Goal: Information Seeking & Learning: Learn about a topic

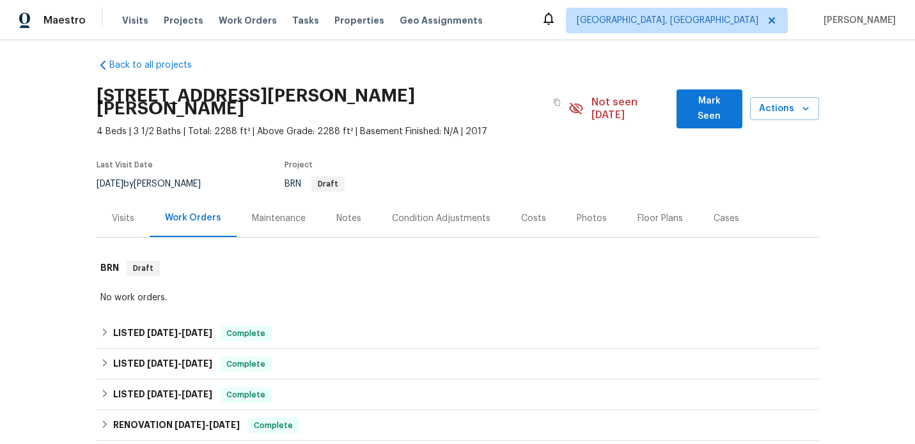
scroll to position [8, 0]
click at [122, 212] on div "Visits" at bounding box center [123, 218] width 22 height 13
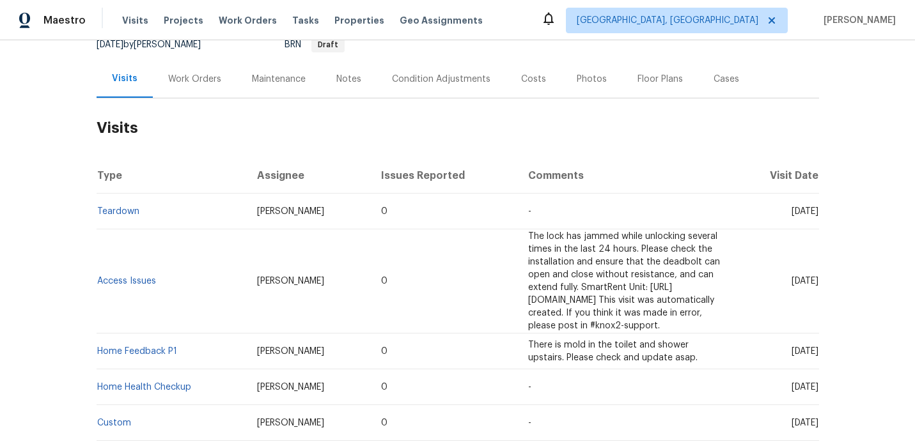
scroll to position [157, 0]
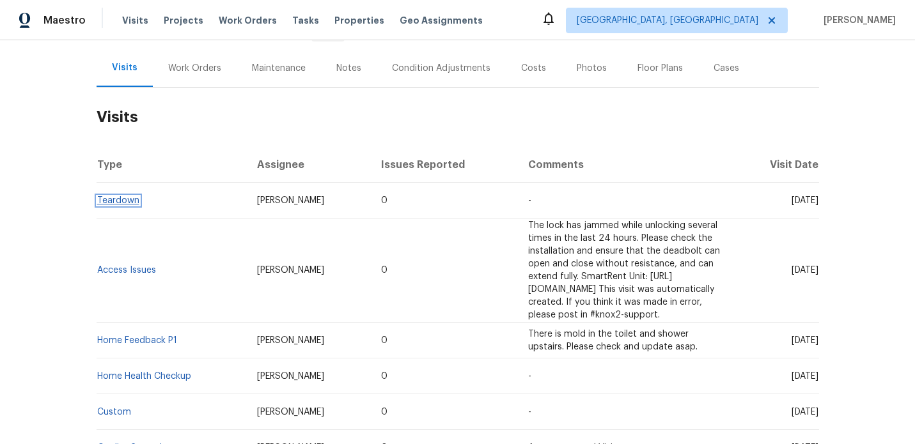
click at [121, 196] on link "Teardown" at bounding box center [118, 200] width 42 height 9
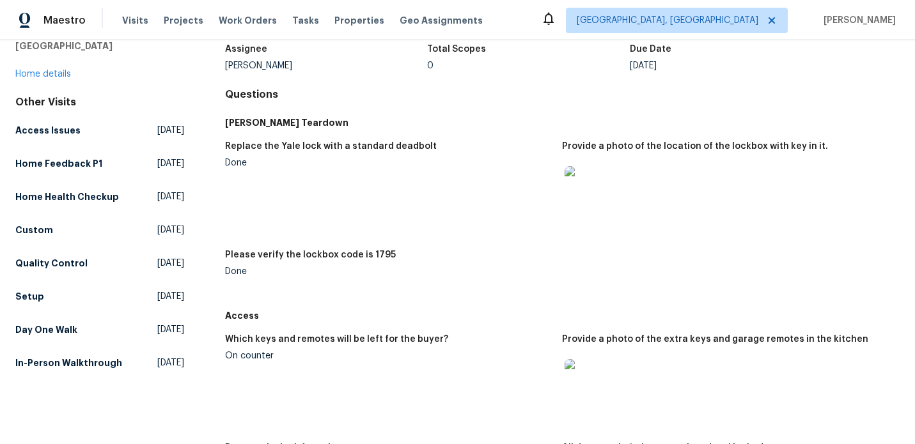
scroll to position [70, 0]
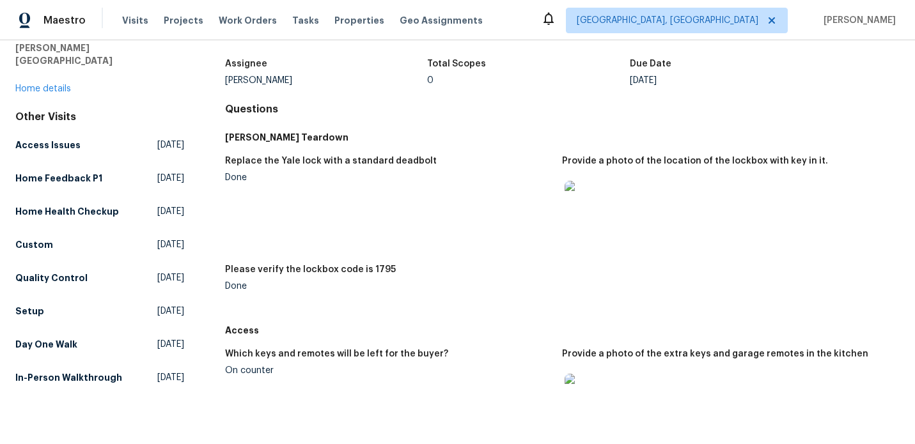
click at [586, 212] on img at bounding box center [585, 201] width 41 height 41
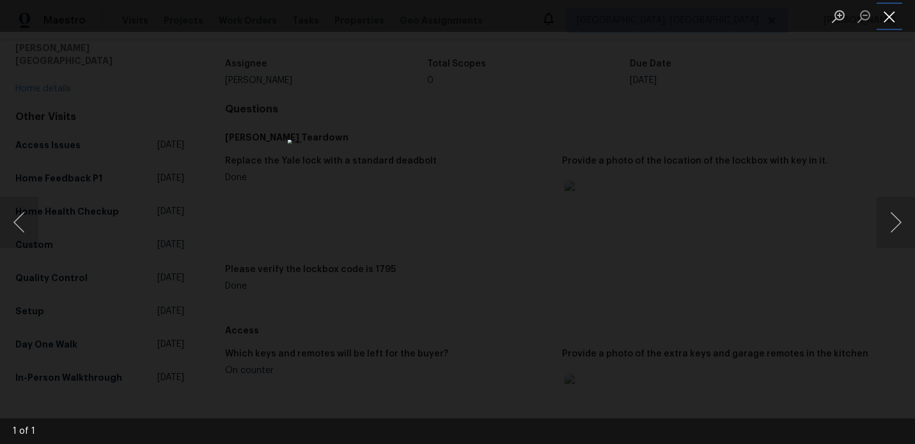
click at [893, 10] on button "Close lightbox" at bounding box center [890, 16] width 26 height 22
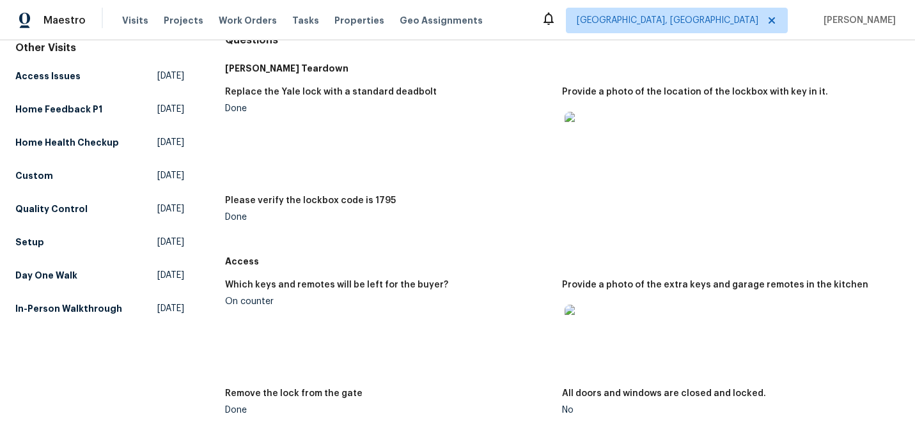
scroll to position [171, 0]
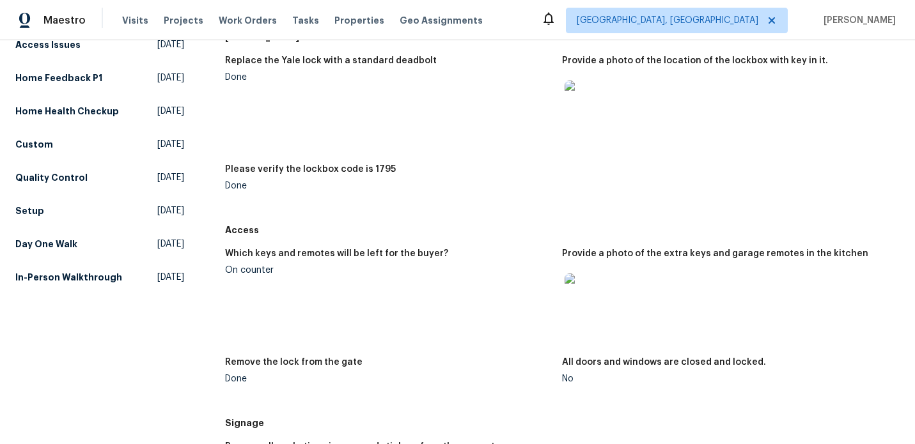
click at [589, 298] on img at bounding box center [585, 294] width 41 height 41
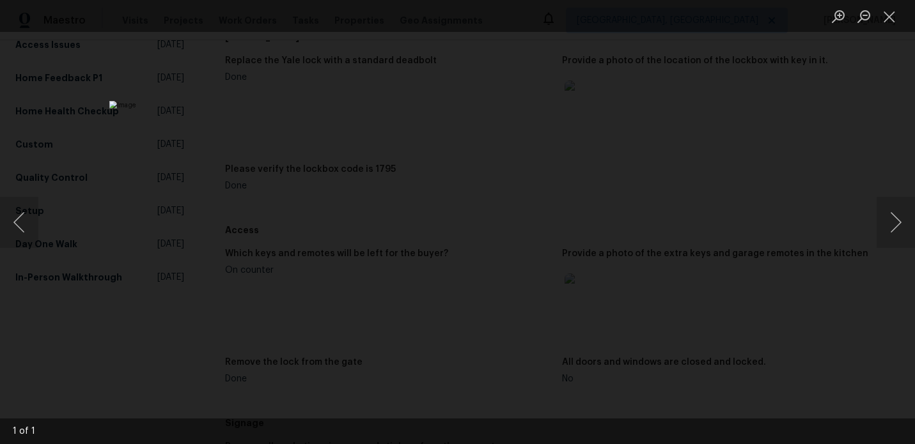
click at [497, 251] on img "Lightbox" at bounding box center [443, 263] width 668 height 324
click at [527, 215] on img "Lightbox" at bounding box center [446, 272] width 649 height 315
click at [899, 19] on button "Close lightbox" at bounding box center [890, 16] width 26 height 22
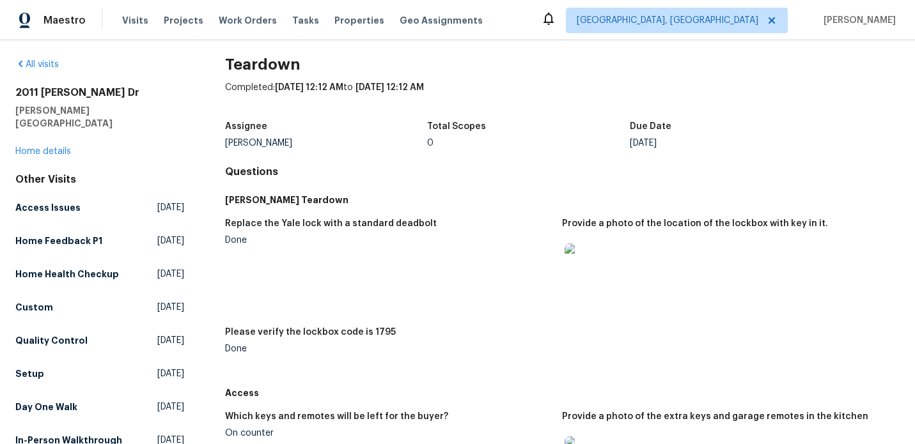
scroll to position [0, 0]
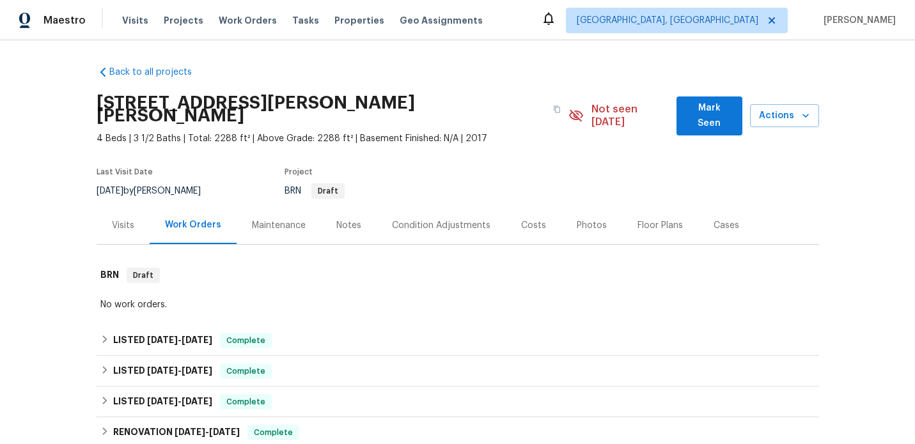
click at [123, 219] on div "Visits" at bounding box center [123, 225] width 22 height 13
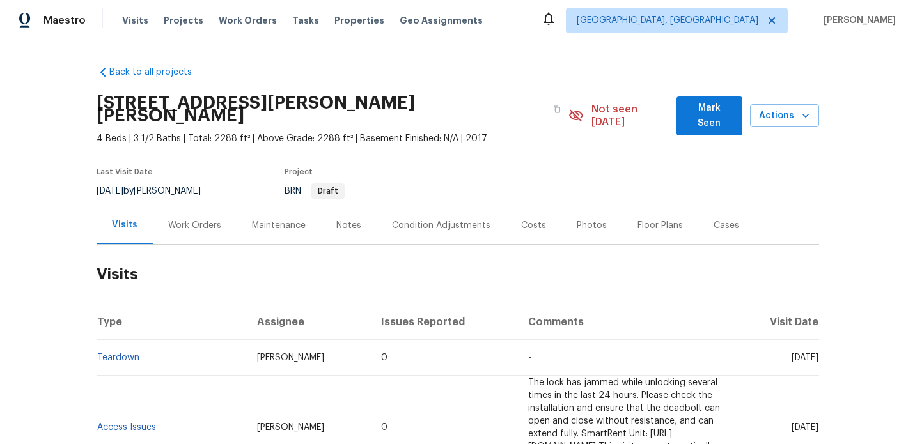
click at [196, 219] on div "Work Orders" at bounding box center [194, 225] width 53 height 13
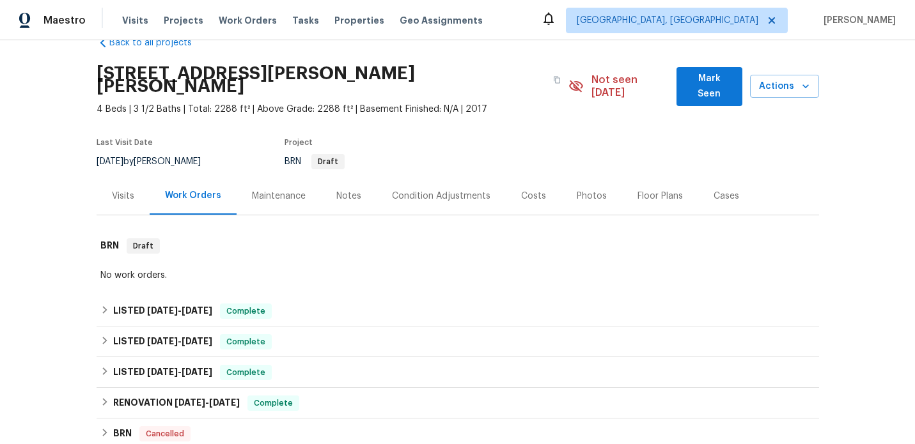
scroll to position [61, 0]
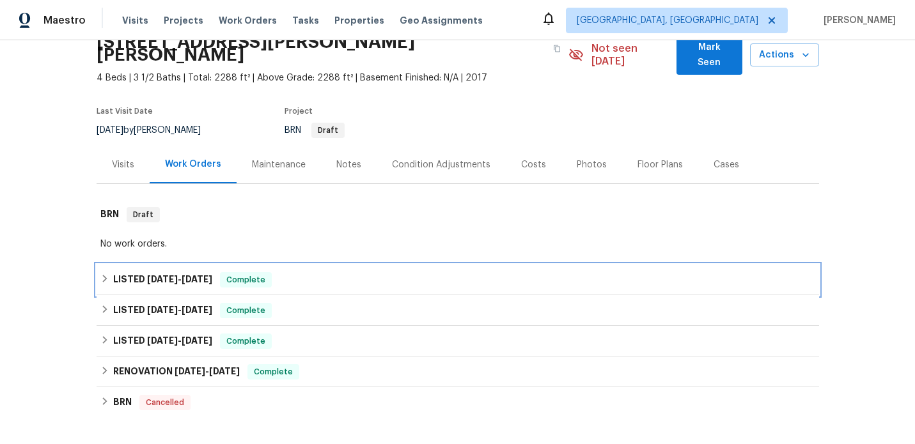
click at [338, 272] on div "LISTED 8/14/25 - 8/17/25 Complete" at bounding box center [457, 279] width 715 height 15
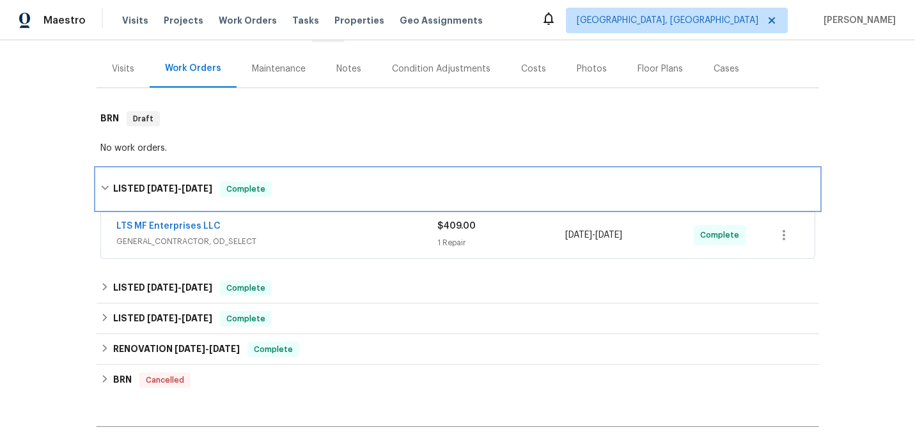
scroll to position [159, 0]
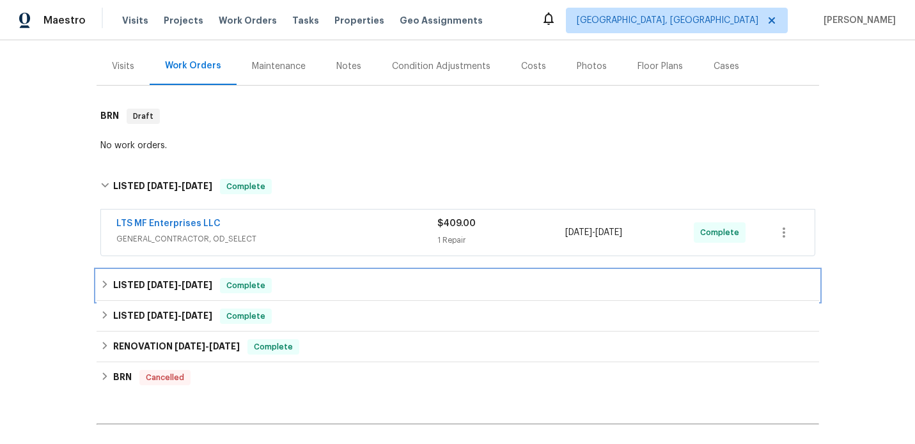
click at [335, 278] on div "LISTED 6/27/25 - 7/4/25 Complete" at bounding box center [457, 285] width 715 height 15
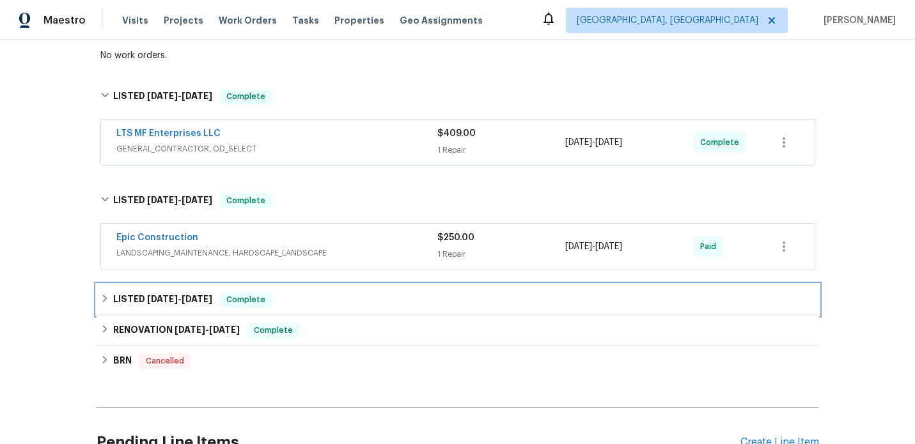
click at [330, 292] on div "LISTED 5/19/25 - 5/30/25 Complete" at bounding box center [457, 299] width 715 height 15
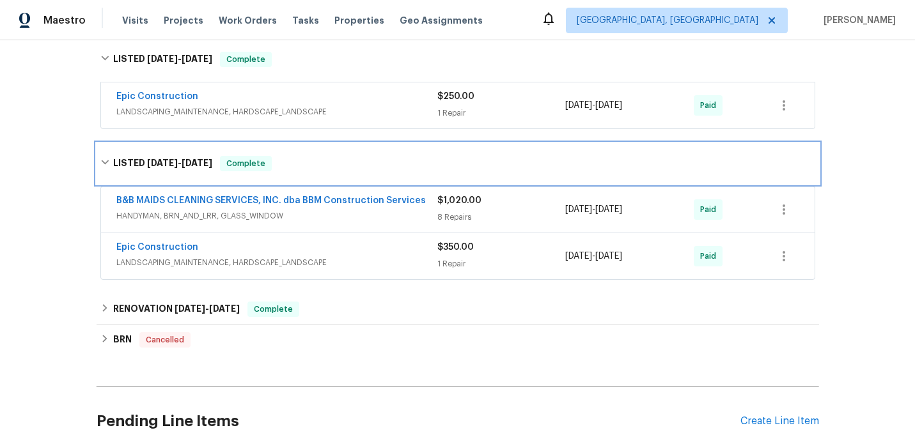
scroll to position [392, 0]
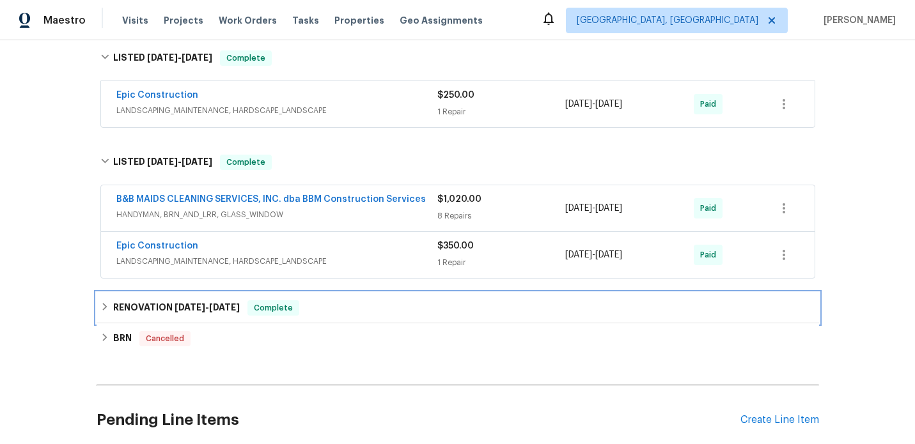
click at [352, 293] on div "RENOVATION [DATE] - [DATE] Complete" at bounding box center [458, 308] width 723 height 31
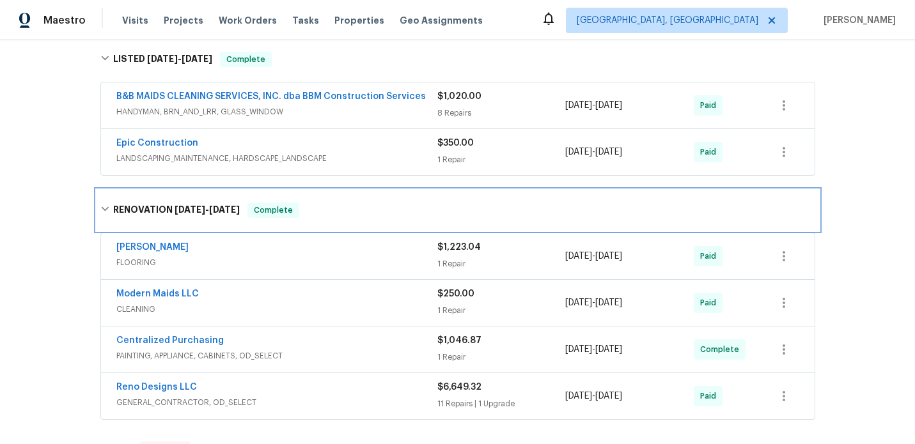
scroll to position [496, 0]
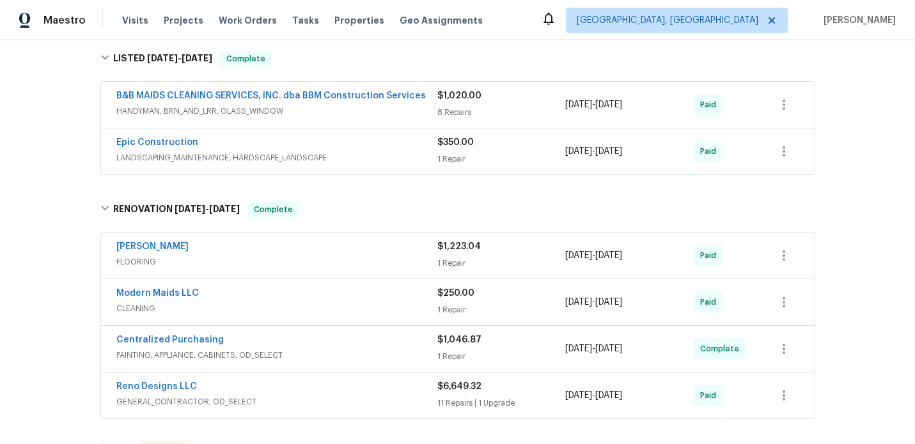
click at [365, 256] on span "FLOORING" at bounding box center [276, 262] width 321 height 13
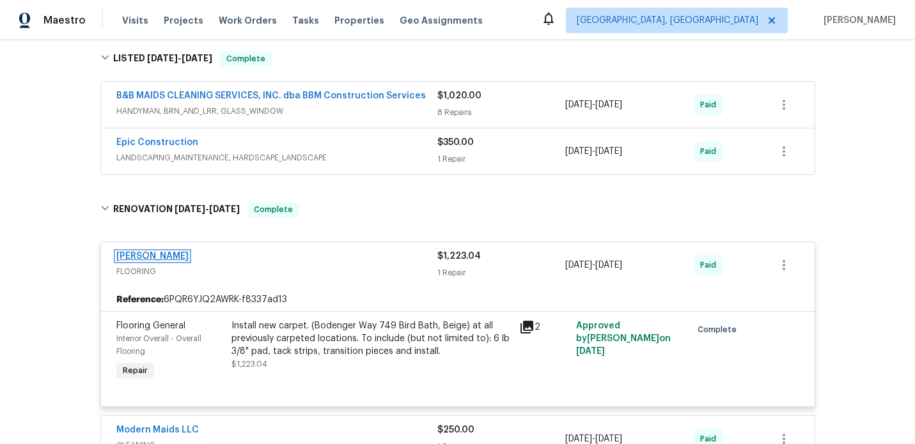
click at [175, 252] on link "[PERSON_NAME]" at bounding box center [152, 256] width 72 height 9
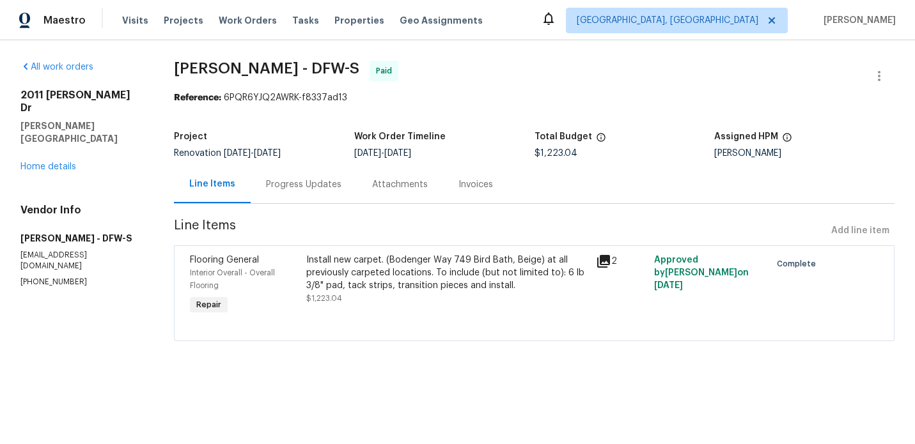
click at [475, 185] on div "Invoices" at bounding box center [476, 184] width 35 height 13
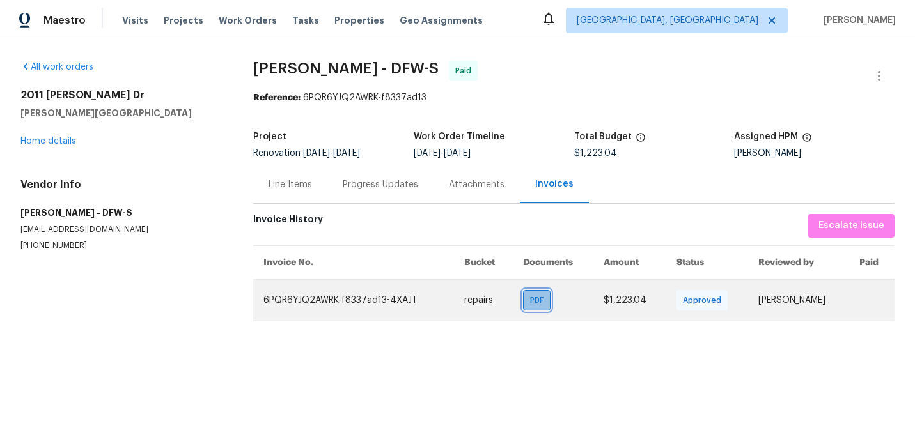
click at [530, 306] on span "PDF" at bounding box center [539, 300] width 19 height 13
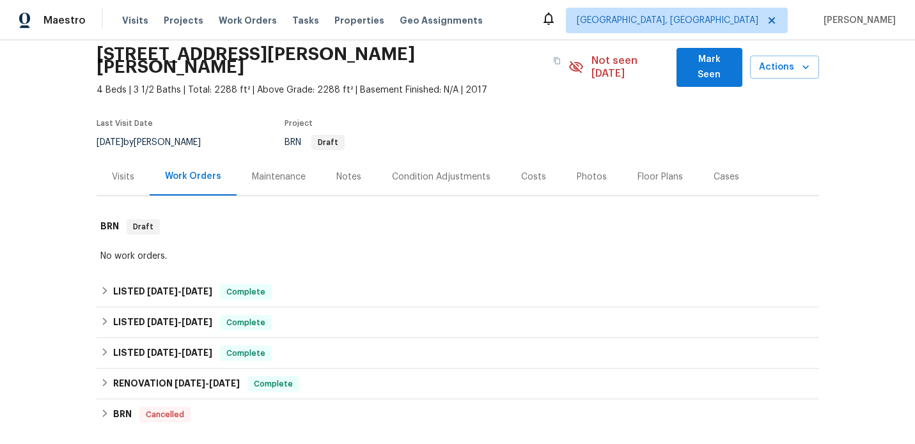
scroll to position [55, 0]
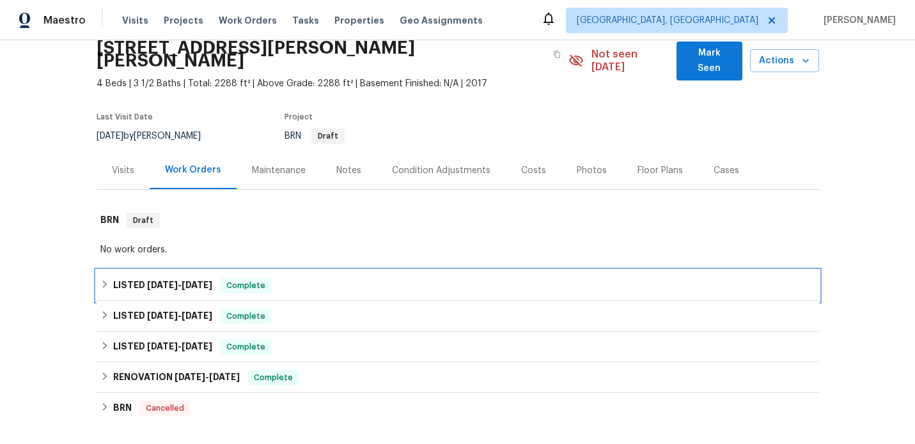
click at [331, 278] on div "LISTED [DATE] - [DATE] Complete" at bounding box center [457, 285] width 715 height 15
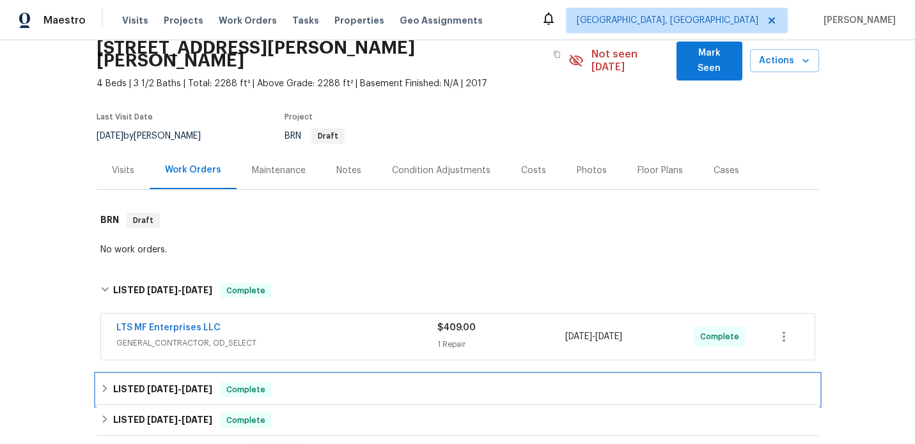
click at [294, 375] on div "LISTED [DATE] - [DATE] Complete" at bounding box center [458, 390] width 723 height 31
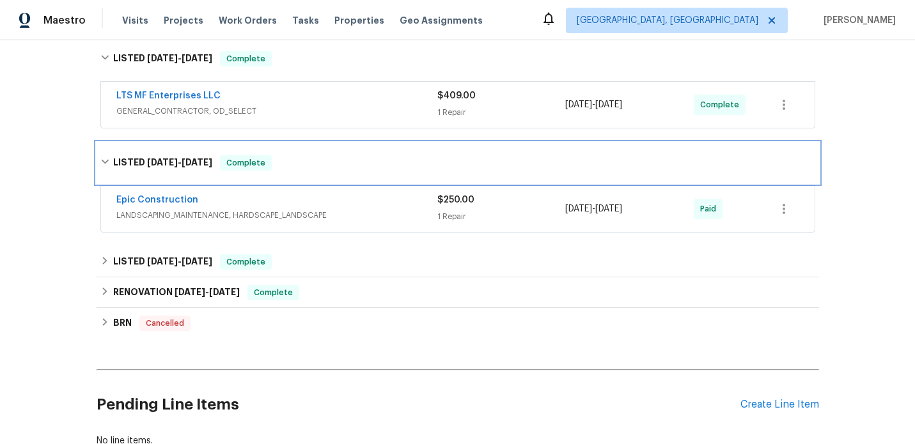
scroll to position [296, 0]
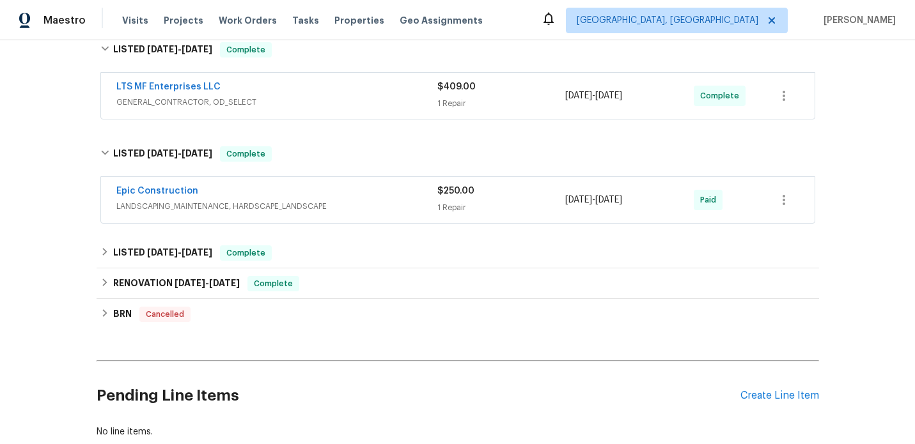
click at [302, 223] on div "Back to all projects [STREET_ADDRESS][PERSON_NAME][PERSON_NAME] 4 Beds | 3 1/2 …" at bounding box center [458, 104] width 723 height 689
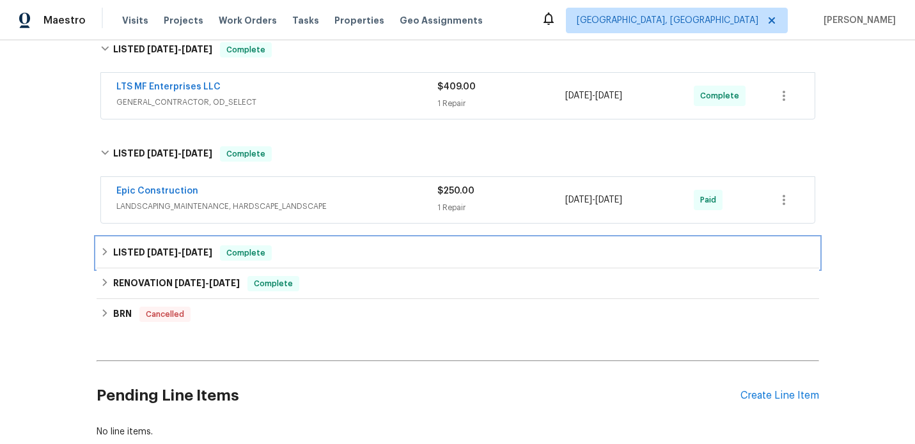
click at [294, 238] on div "LISTED [DATE] - [DATE] Complete" at bounding box center [458, 253] width 723 height 31
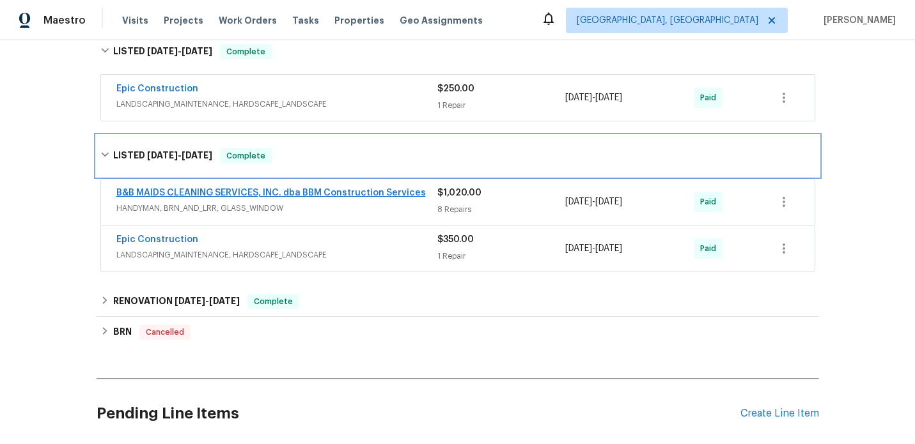
scroll to position [407, 0]
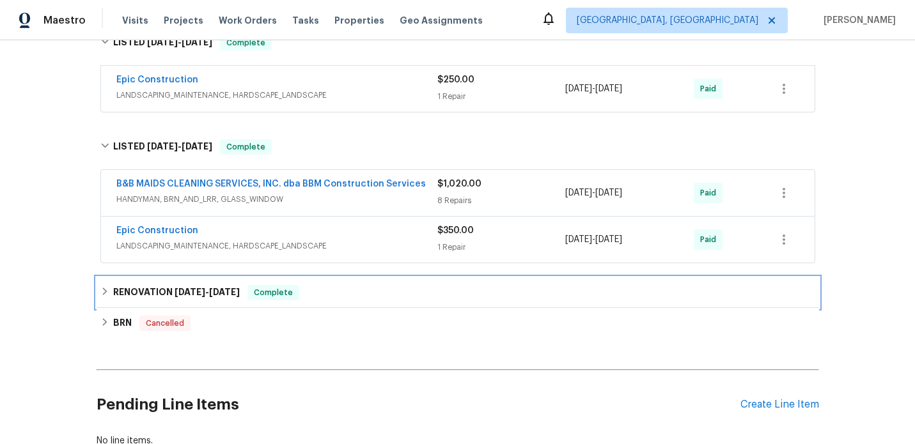
click at [311, 285] on div "RENOVATION [DATE] - [DATE] Complete" at bounding box center [457, 292] width 715 height 15
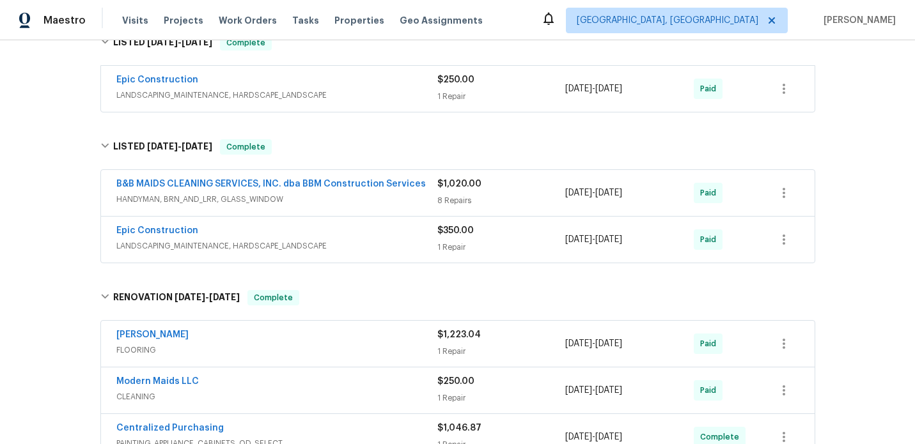
click at [207, 344] on span "FLOORING" at bounding box center [276, 350] width 321 height 13
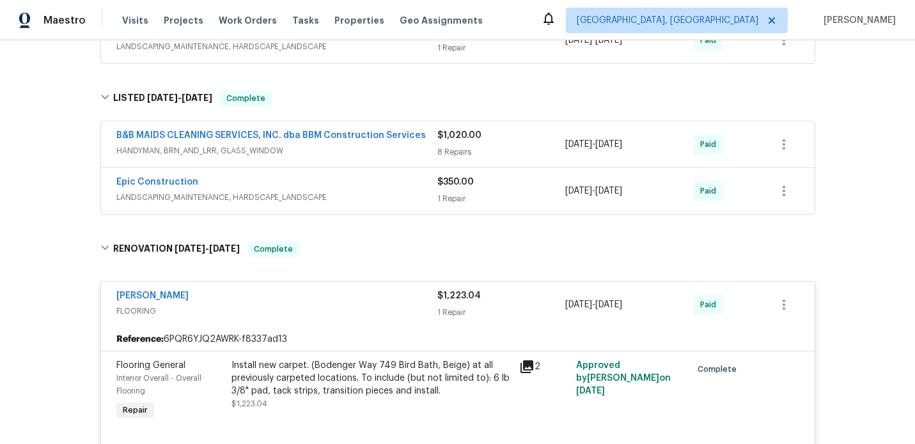
scroll to position [529, 0]
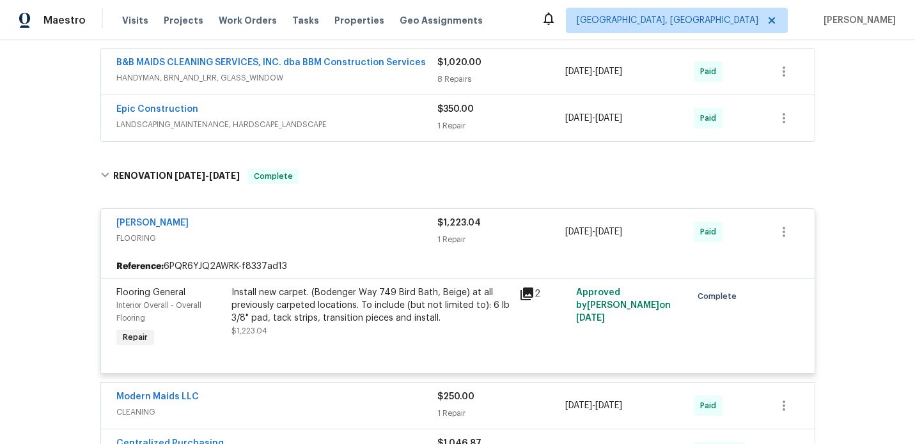
click at [530, 287] on icon at bounding box center [526, 294] width 15 height 15
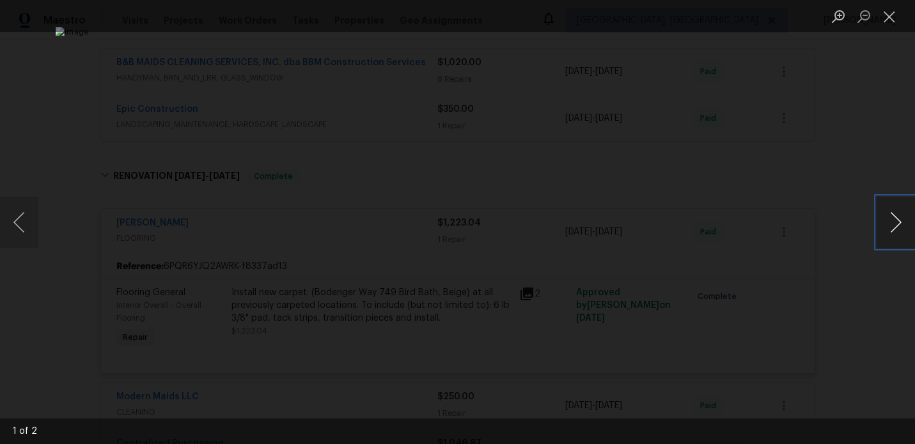
click at [897, 225] on button "Next image" at bounding box center [896, 222] width 38 height 51
click at [895, 219] on button "Next image" at bounding box center [896, 222] width 38 height 51
click at [891, 12] on button "Close lightbox" at bounding box center [890, 16] width 26 height 22
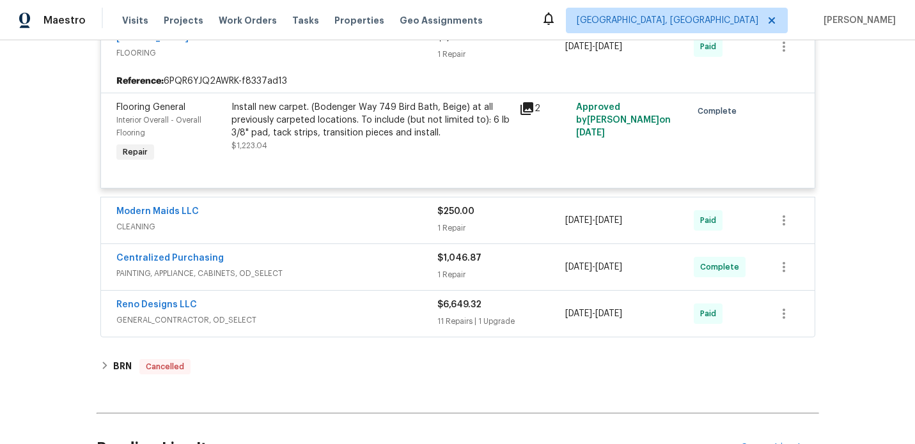
scroll to position [718, 0]
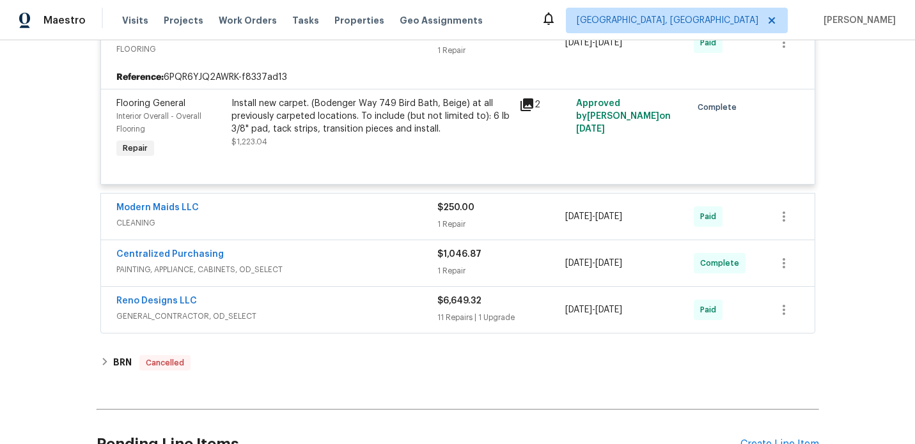
click at [335, 310] on span "GENERAL_CONTRACTOR, OD_SELECT" at bounding box center [276, 316] width 321 height 13
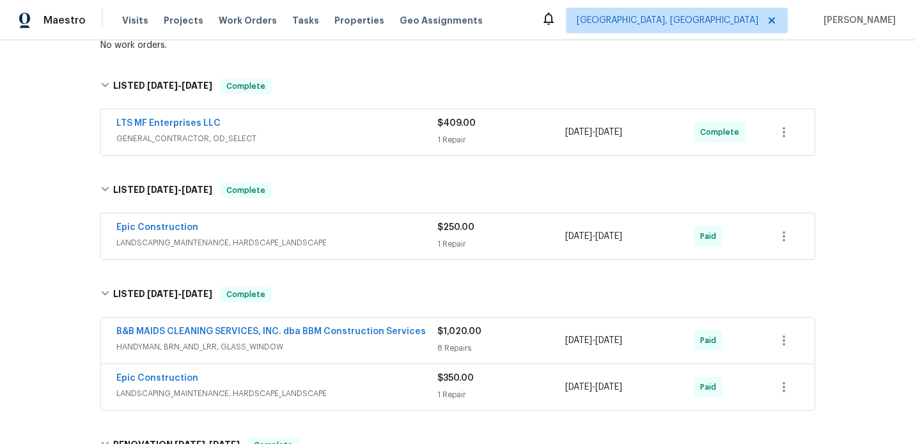
scroll to position [256, 0]
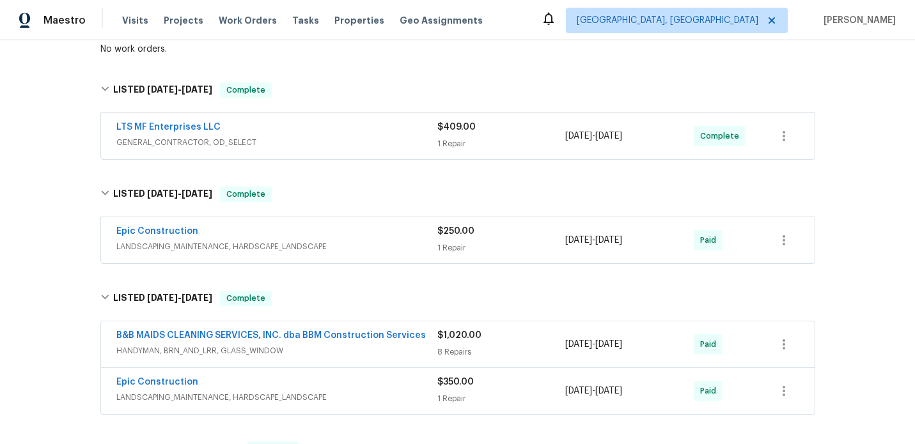
click at [340, 345] on span "HANDYMAN, BRN_AND_LRR, GLASS_WINDOW" at bounding box center [276, 351] width 321 height 13
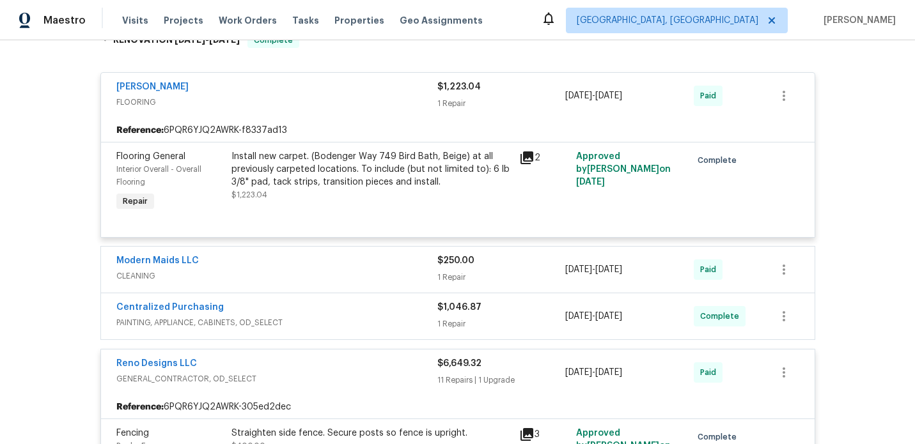
scroll to position [1634, 0]
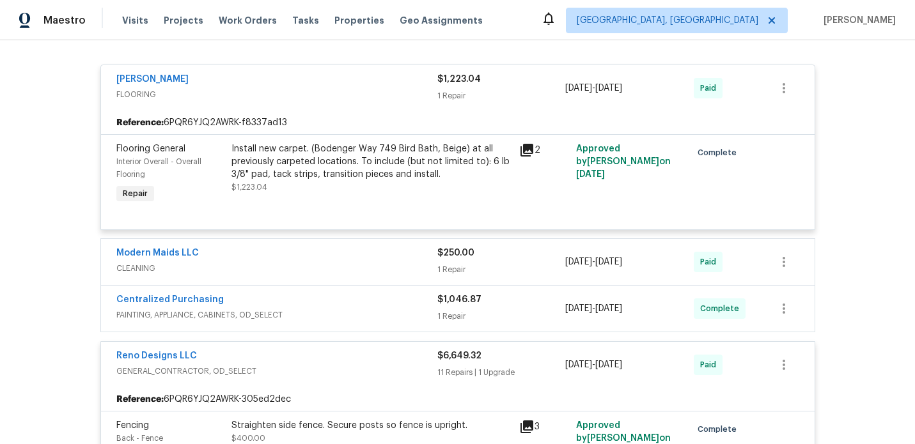
click at [356, 297] on div "Centralized Purchasing" at bounding box center [276, 301] width 321 height 15
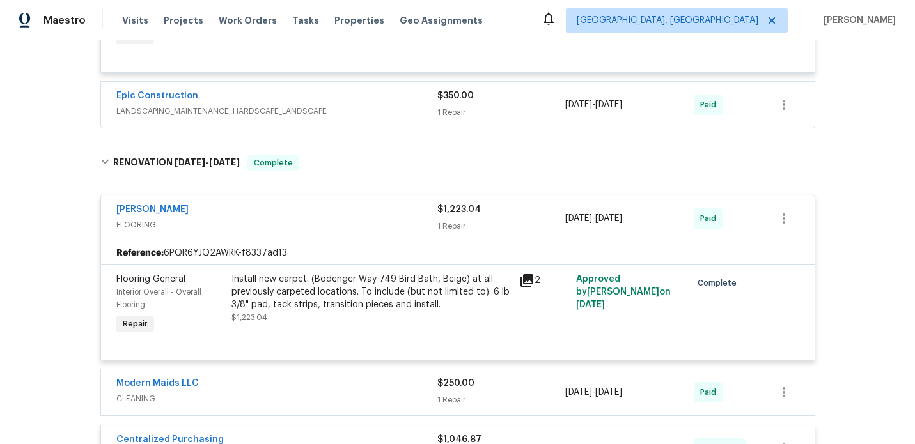
scroll to position [1495, 0]
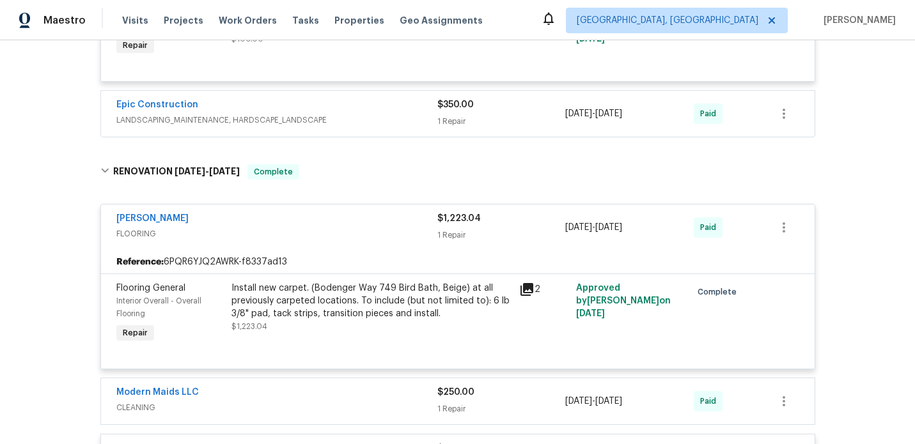
click at [294, 228] on span "FLOORING" at bounding box center [276, 234] width 321 height 13
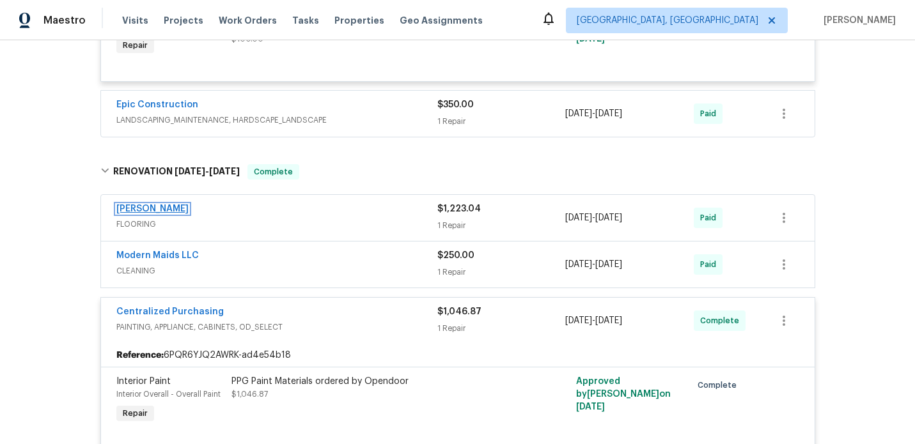
click at [154, 205] on link "[PERSON_NAME]" at bounding box center [152, 209] width 72 height 9
